Goal: Information Seeking & Learning: Learn about a topic

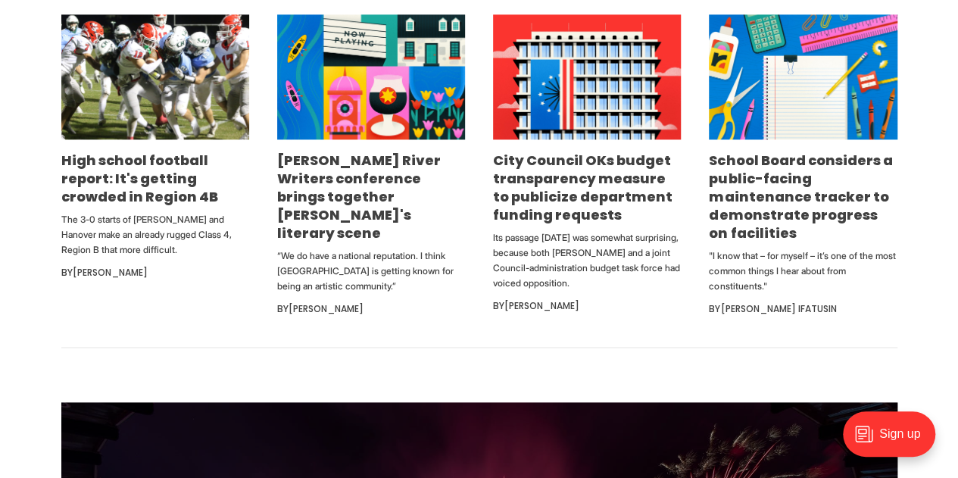
scroll to position [923, 0]
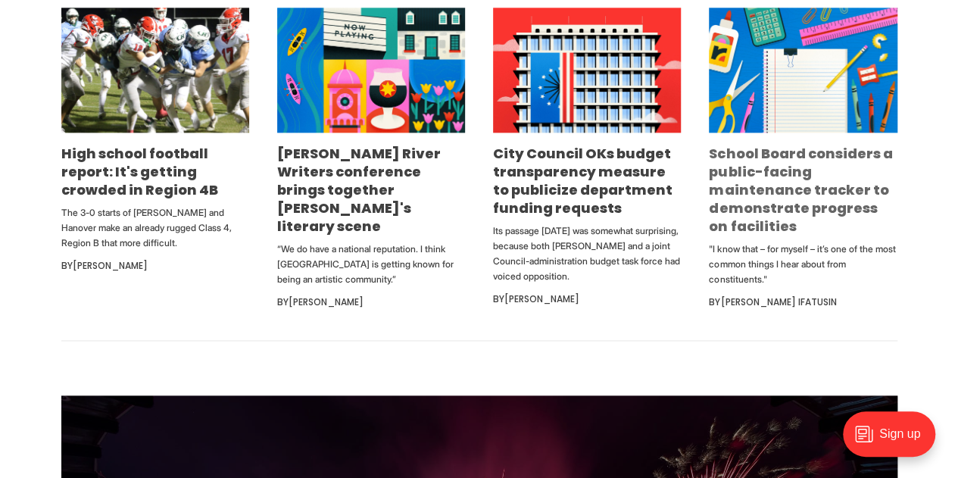
click at [742, 204] on link "School Board considers a public-facing maintenance tracker to demonstrate progr…" at bounding box center [800, 190] width 183 height 92
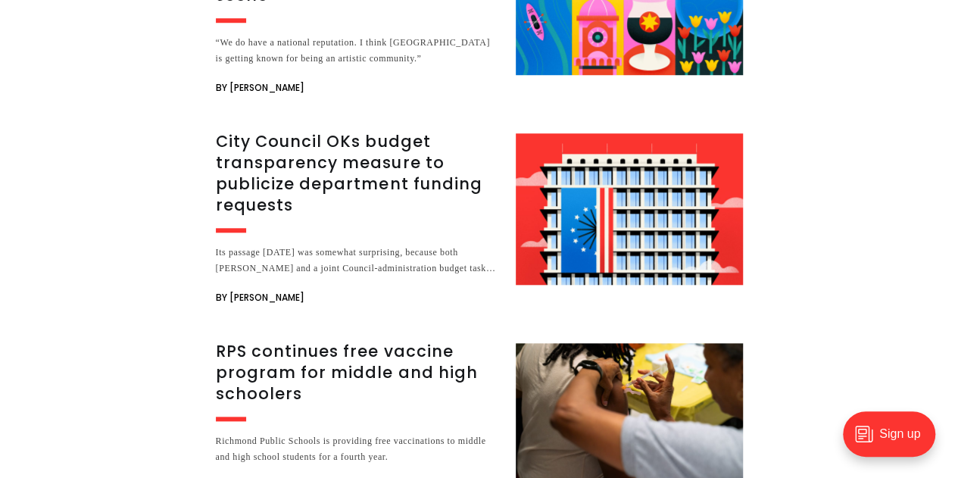
scroll to position [3487, 0]
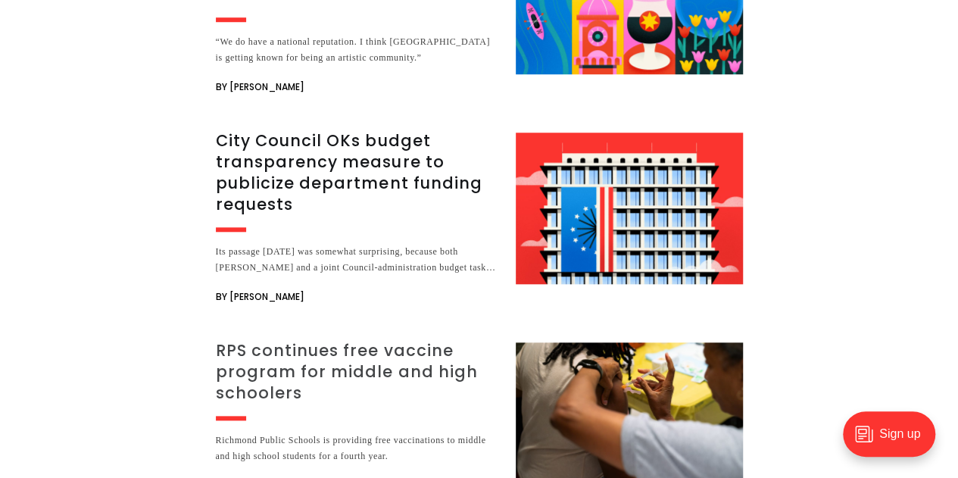
click at [265, 340] on h3 "RPS continues free vaccine program for middle and high schoolers" at bounding box center [357, 372] width 282 height 64
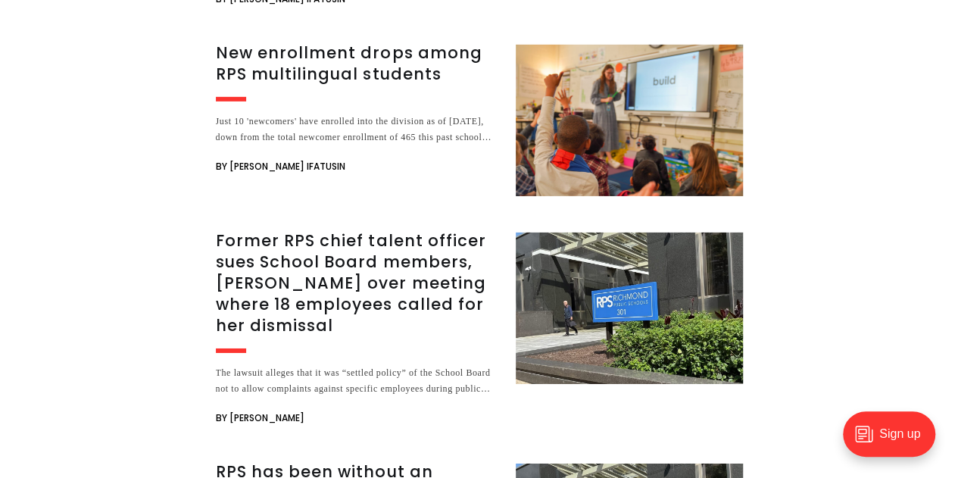
scroll to position [2389, 0]
